Goal: Information Seeking & Learning: Find specific fact

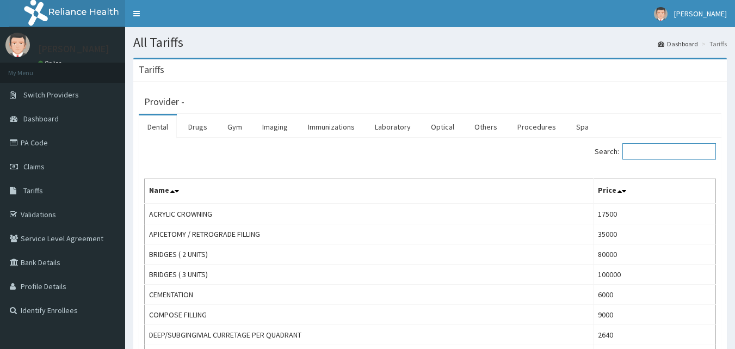
click at [662, 155] on input "Search:" at bounding box center [669, 151] width 94 height 16
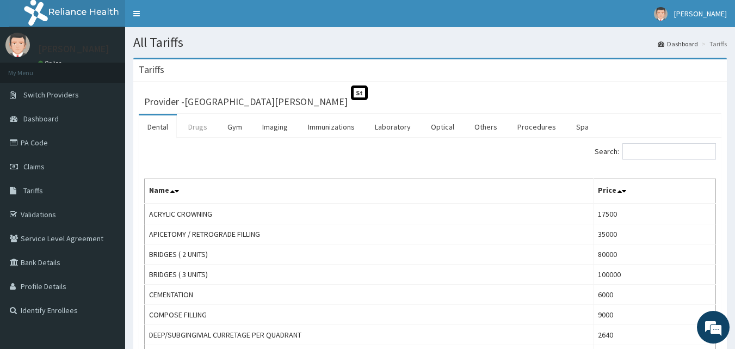
click at [200, 123] on link "Drugs" at bounding box center [197, 126] width 36 height 23
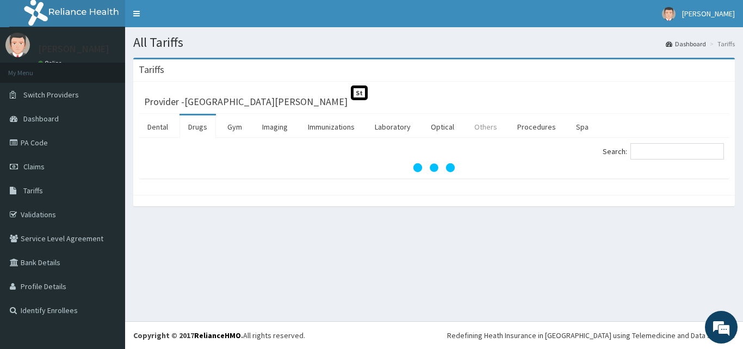
click at [485, 129] on link "Others" at bounding box center [486, 126] width 40 height 23
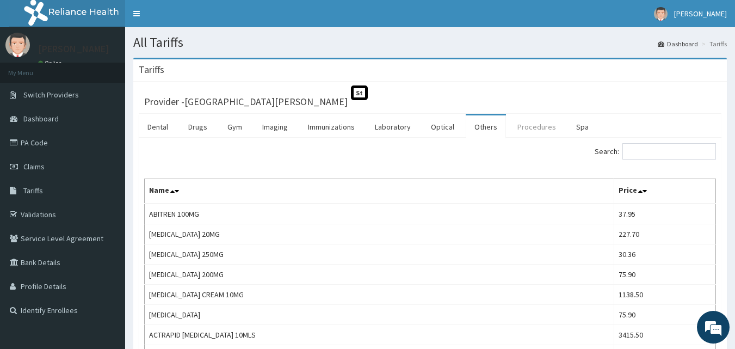
click at [531, 121] on link "Procedures" at bounding box center [536, 126] width 56 height 23
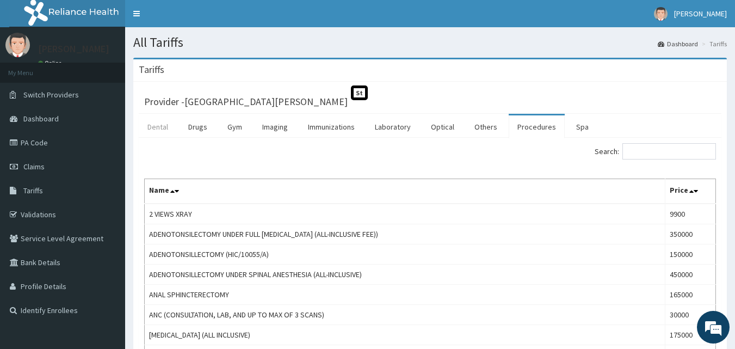
click at [159, 125] on link "Dental" at bounding box center [158, 126] width 38 height 23
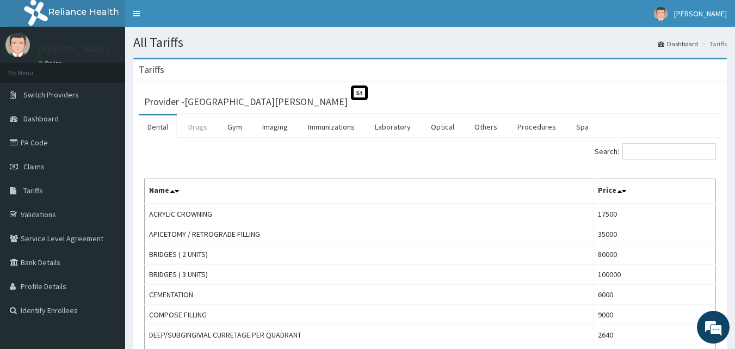
click at [197, 129] on link "Drugs" at bounding box center [197, 126] width 36 height 23
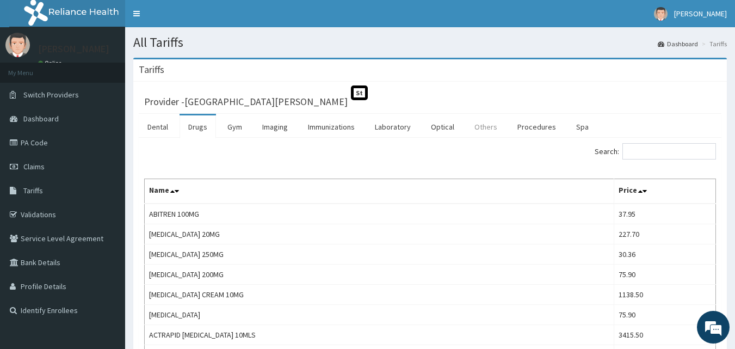
click at [479, 124] on link "Others" at bounding box center [486, 126] width 40 height 23
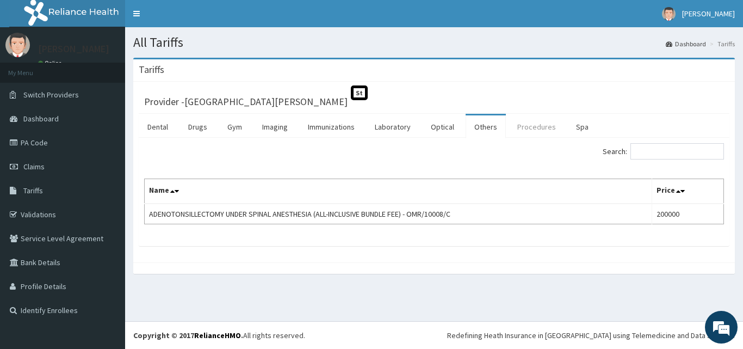
click at [538, 129] on link "Procedures" at bounding box center [536, 126] width 56 height 23
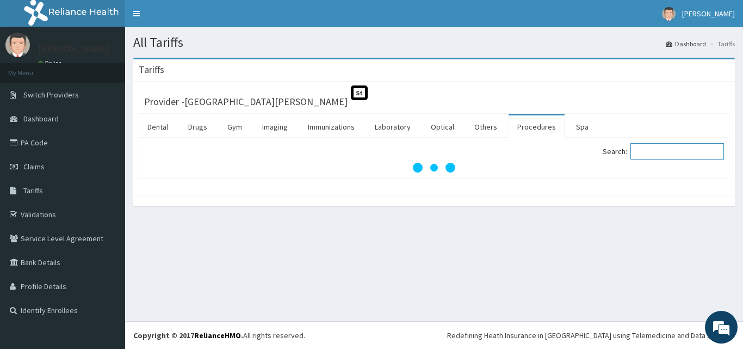
click at [663, 154] on input "Search:" at bounding box center [677, 151] width 94 height 16
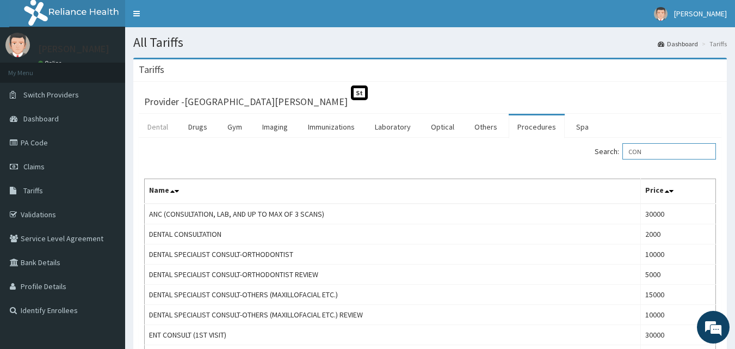
type input "CON"
click at [153, 127] on link "Dental" at bounding box center [158, 126] width 38 height 23
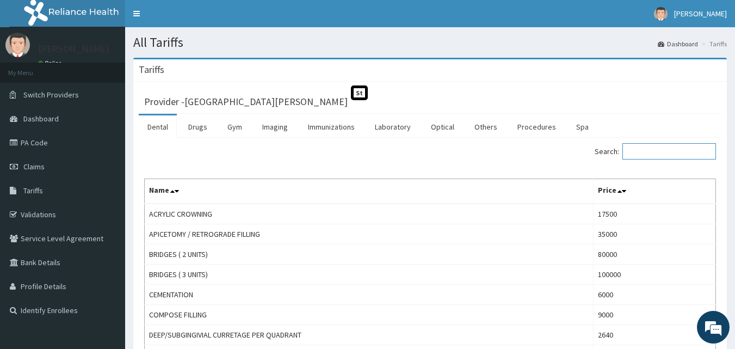
click at [669, 148] on input "Search:" at bounding box center [669, 151] width 94 height 16
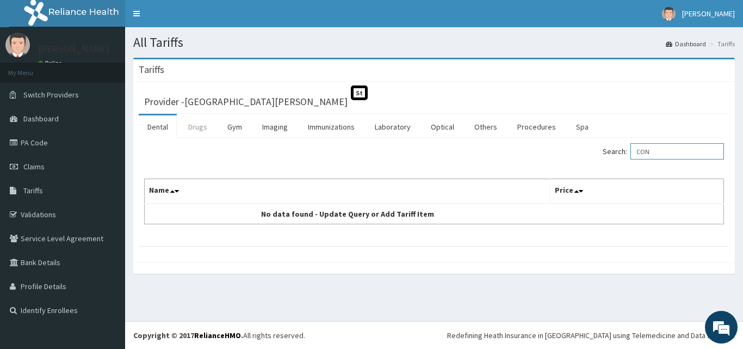
type input "CON"
click at [200, 127] on link "Drugs" at bounding box center [197, 126] width 36 height 23
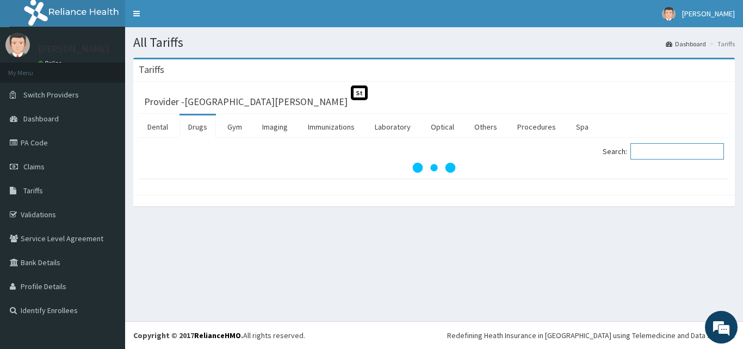
click at [659, 148] on input "Search:" at bounding box center [677, 151] width 94 height 16
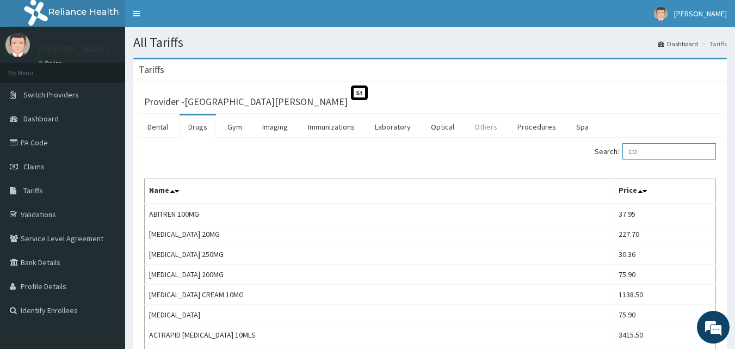
type input "CO"
click at [494, 127] on link "Others" at bounding box center [486, 126] width 40 height 23
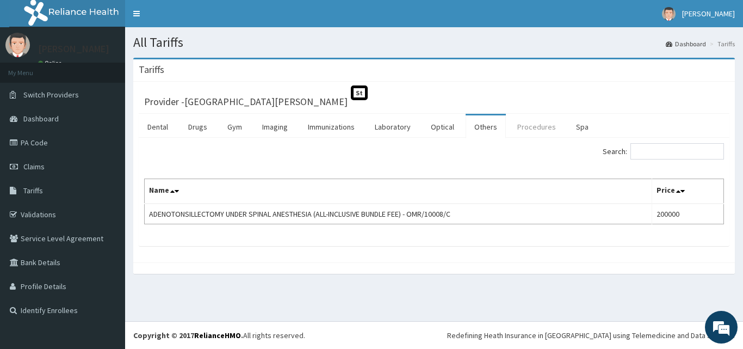
click at [537, 126] on link "Procedures" at bounding box center [536, 126] width 56 height 23
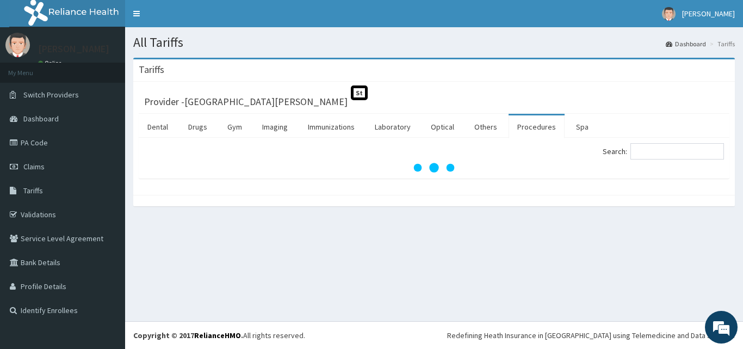
click at [638, 151] on label "Search:" at bounding box center [663, 151] width 121 height 16
click at [638, 151] on input "Search:" at bounding box center [677, 151] width 94 height 16
click at [668, 157] on input "Search:" at bounding box center [677, 151] width 94 height 16
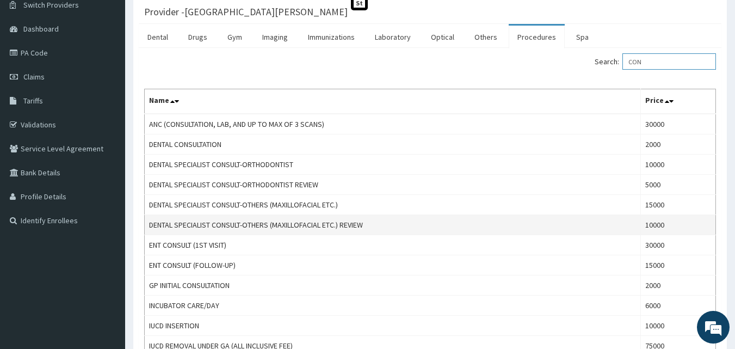
scroll to position [109, 0]
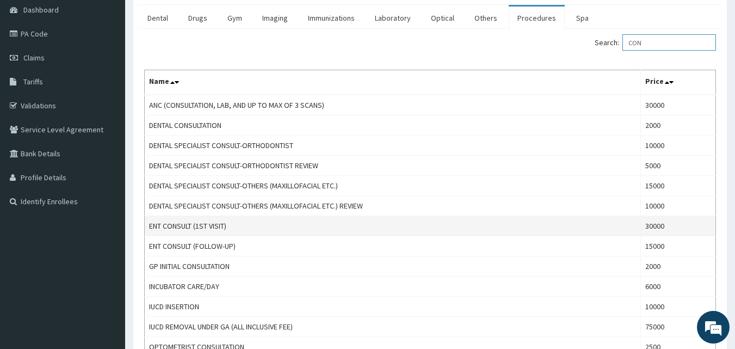
type input "CON"
click at [239, 216] on td "ENT CONSULT (1ST VISIT)" at bounding box center [393, 226] width 496 height 20
click at [241, 230] on td "ENT CONSULT (1ST VISIT)" at bounding box center [393, 226] width 496 height 20
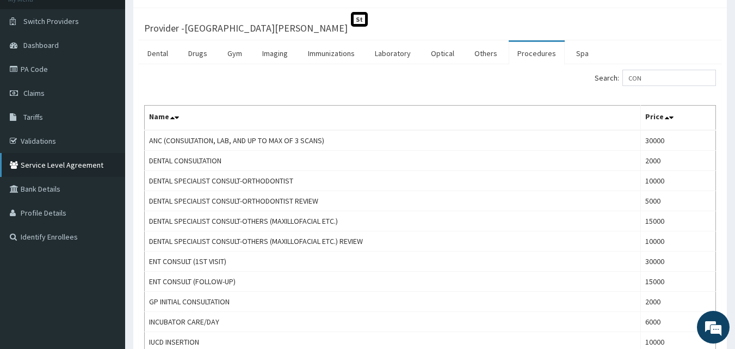
scroll to position [54, 0]
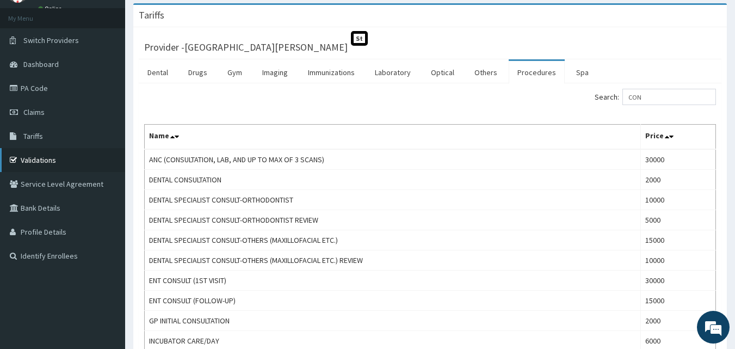
click at [43, 159] on link "Validations" at bounding box center [62, 160] width 125 height 24
